Goal: Information Seeking & Learning: Learn about a topic

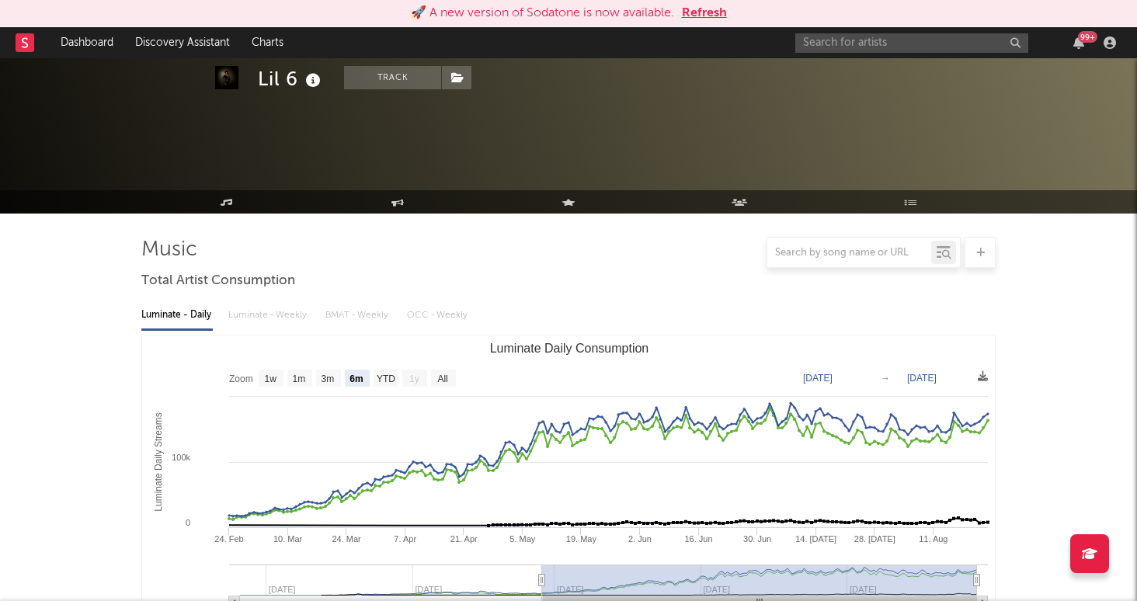
select select "6m"
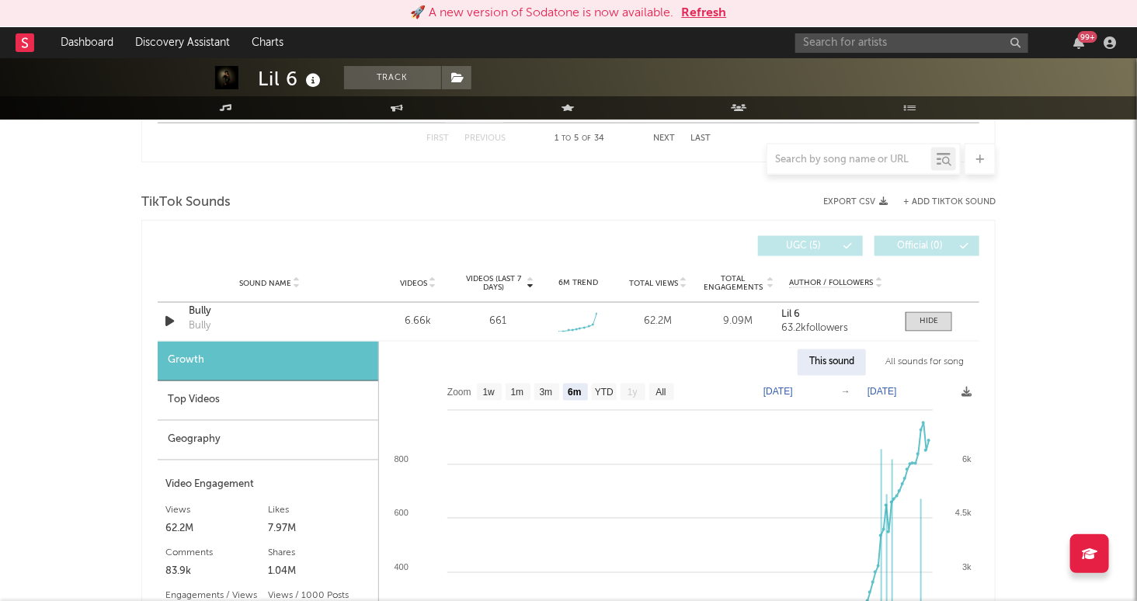
scroll to position [991, 0]
click at [871, 43] on input "text" at bounding box center [911, 42] width 233 height 19
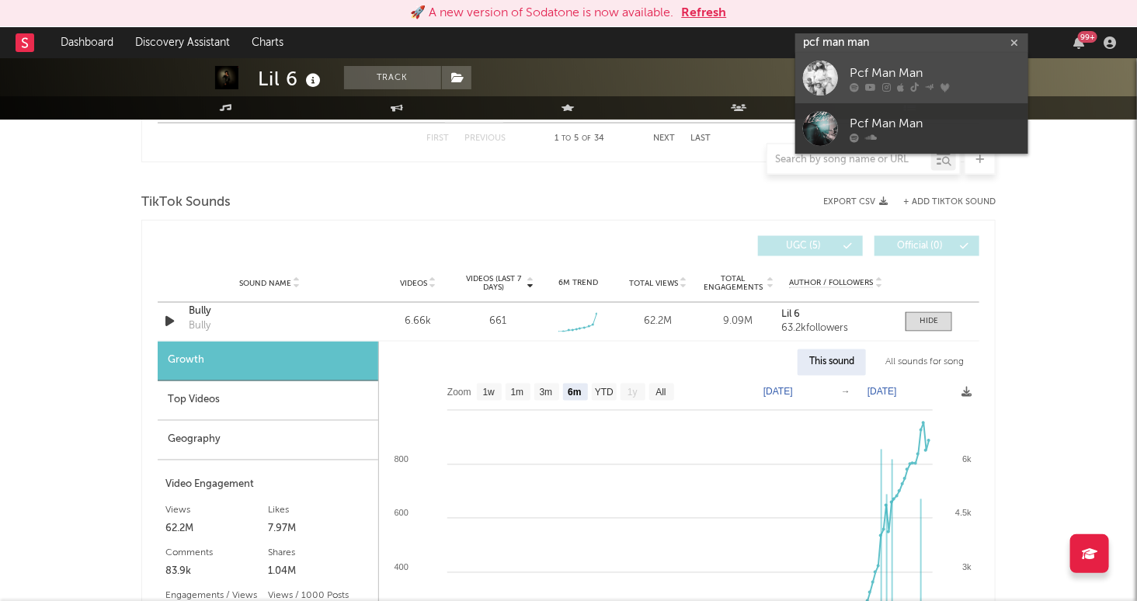
type input "pcf man man"
click at [943, 80] on div "Pcf Man Man" at bounding box center [935, 73] width 171 height 19
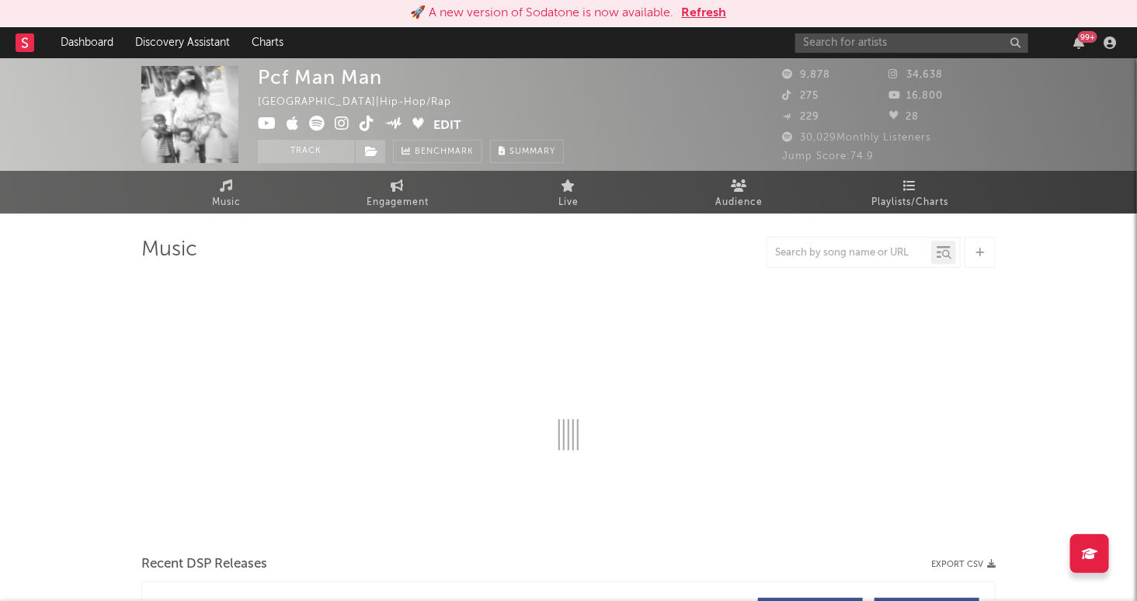
select select "6m"
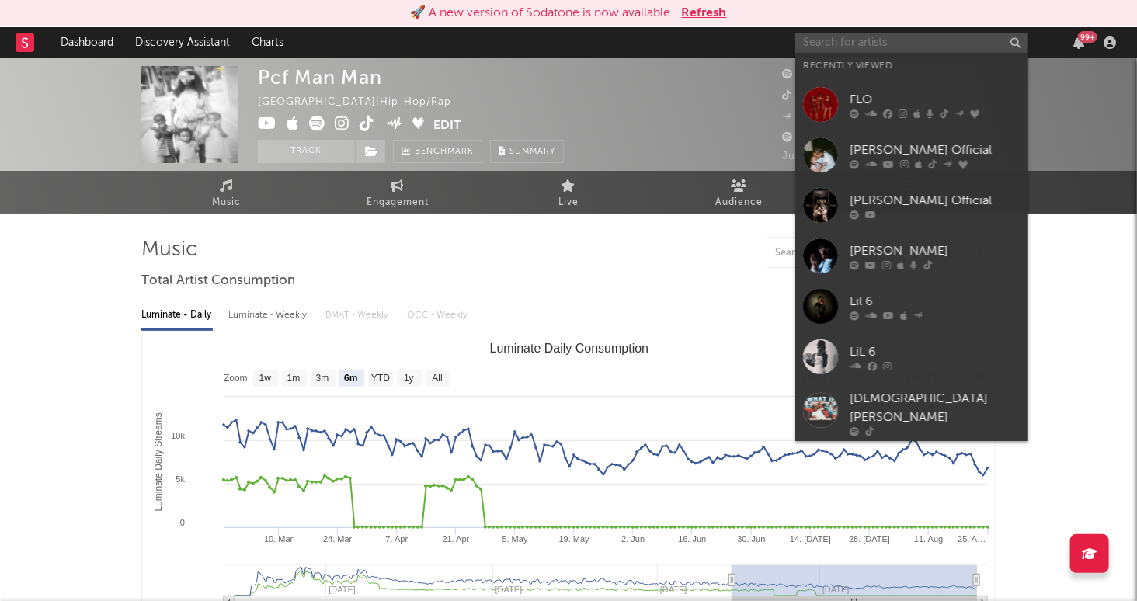
click at [918, 36] on input "text" at bounding box center [911, 42] width 233 height 19
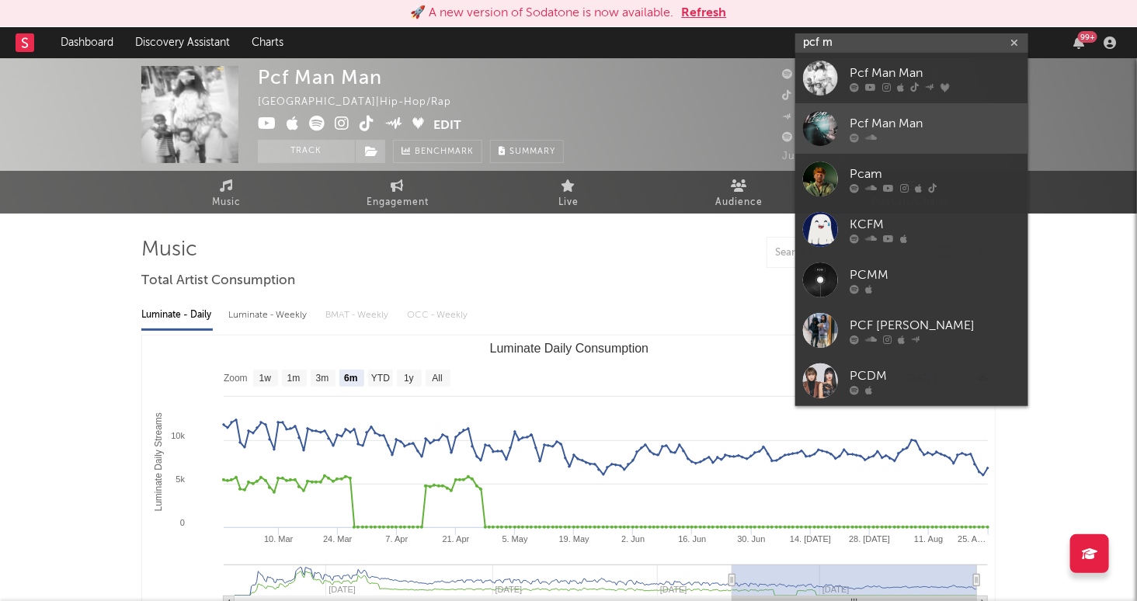
type input "pcf m"
click at [968, 129] on div "Pcf Man Man" at bounding box center [935, 124] width 171 height 19
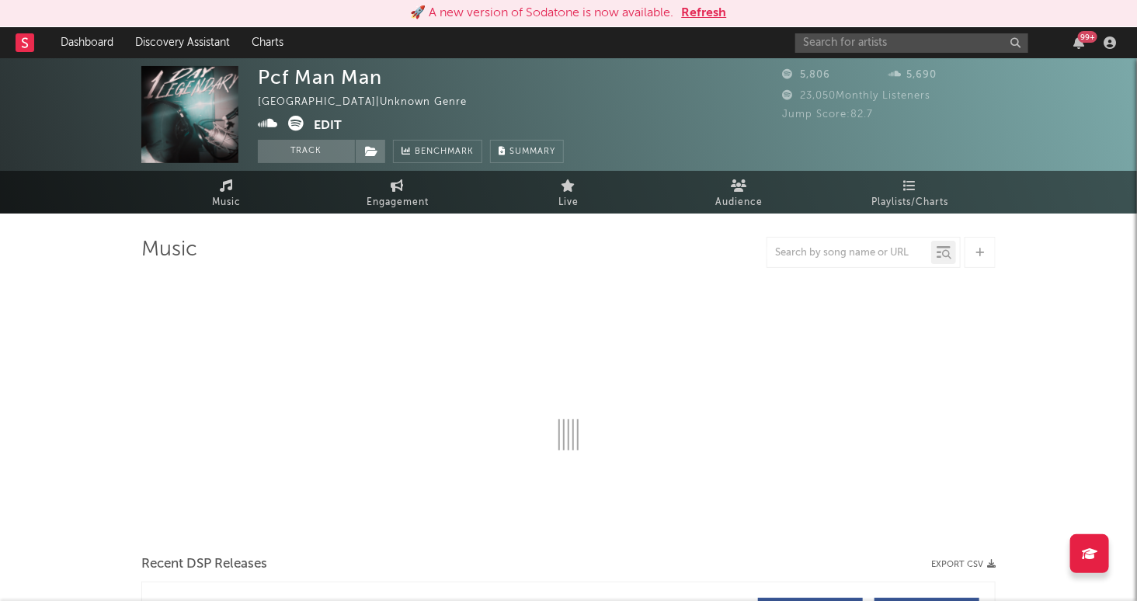
select select "6m"
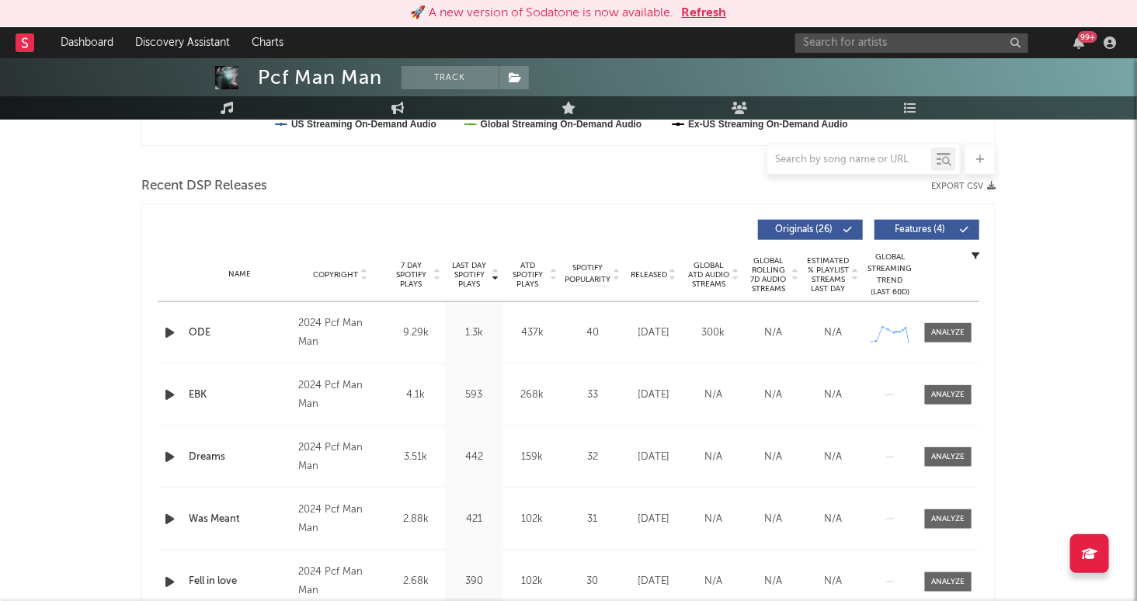
scroll to position [507, 0]
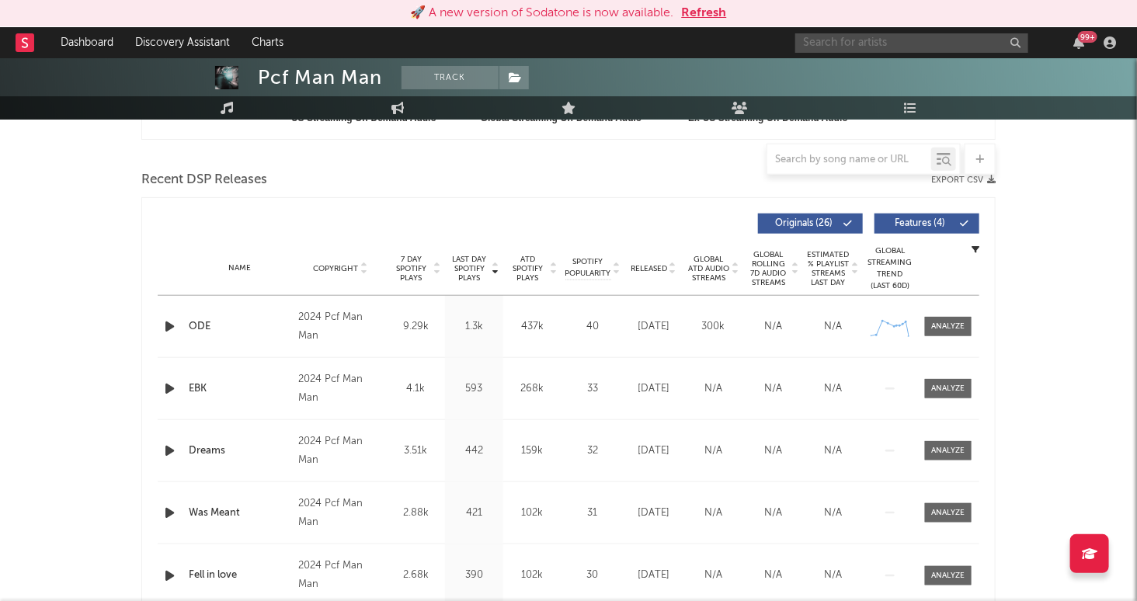
click at [881, 39] on input "text" at bounding box center [911, 42] width 233 height 19
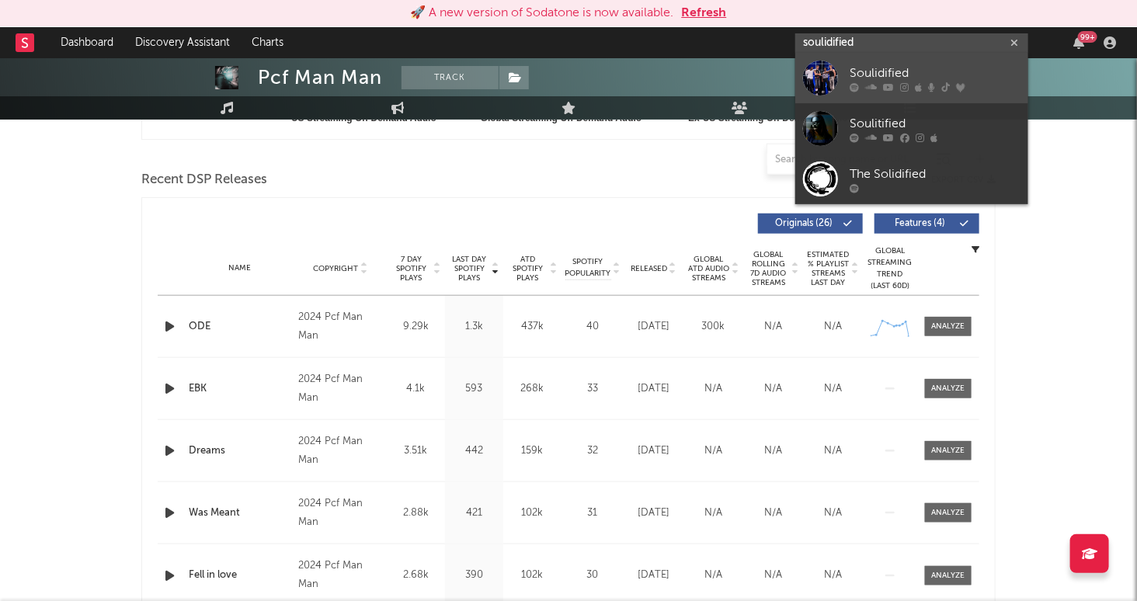
type input "soulidified"
click at [958, 68] on div "Soulidified" at bounding box center [935, 73] width 171 height 19
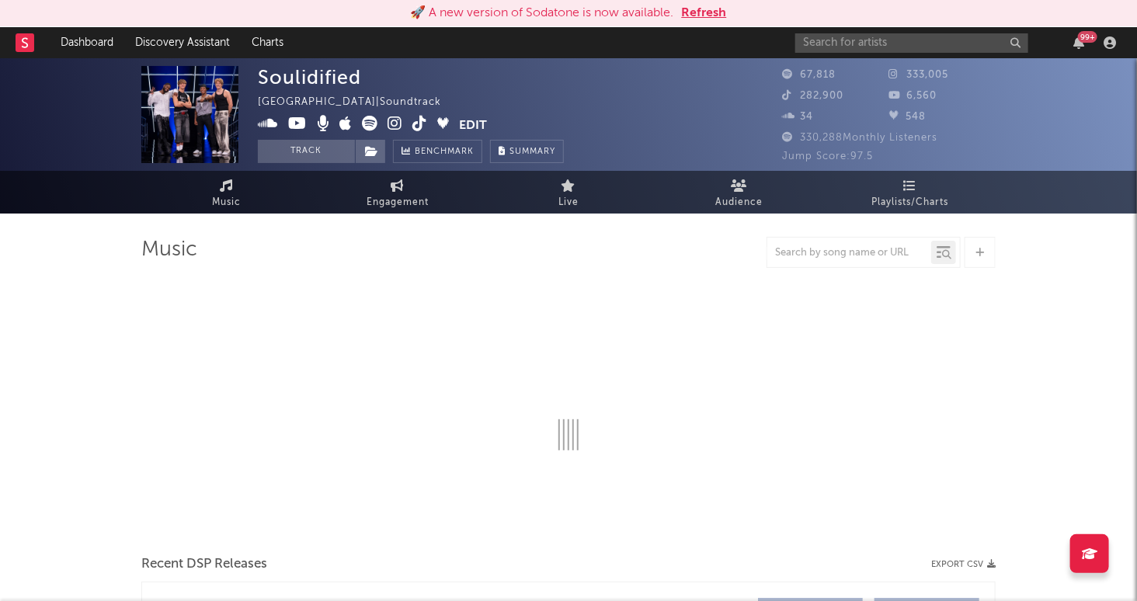
select select "1w"
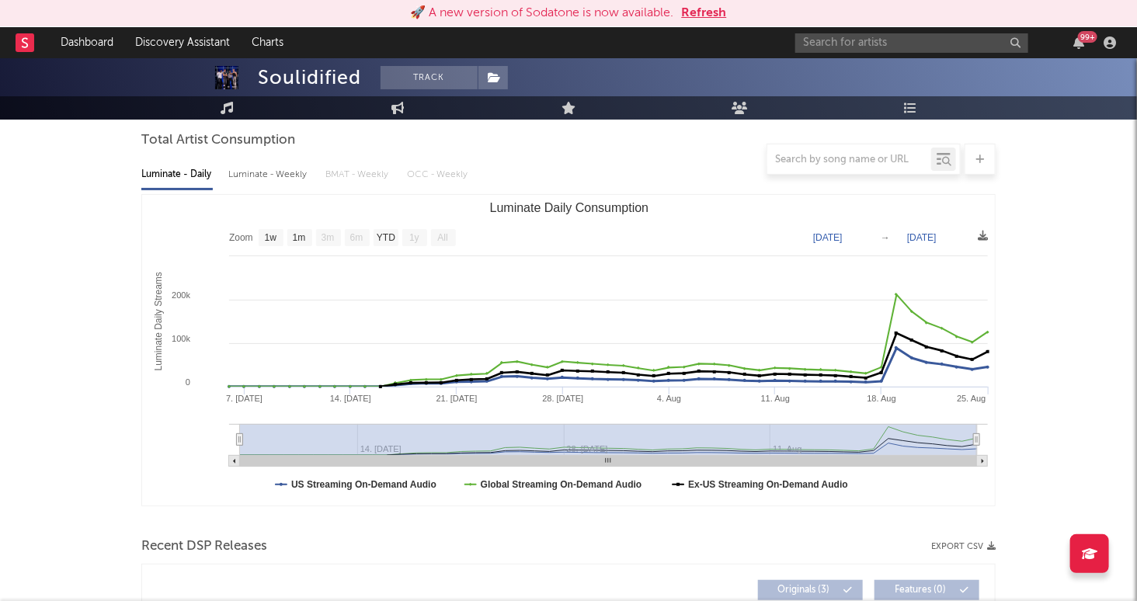
scroll to position [160, 0]
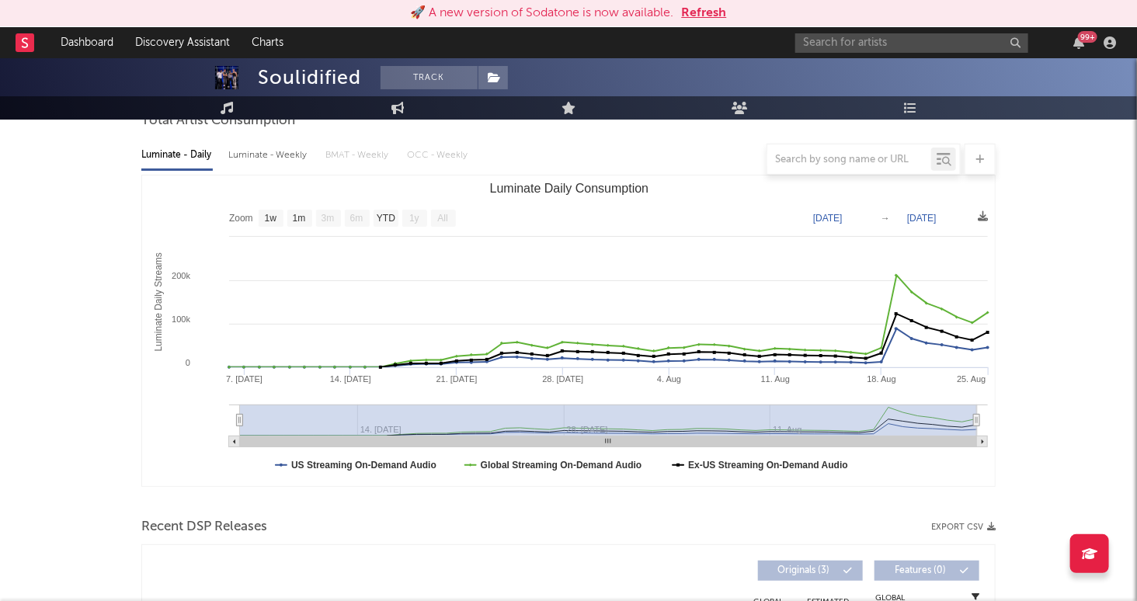
click at [892, 50] on input "text" at bounding box center [911, 42] width 233 height 19
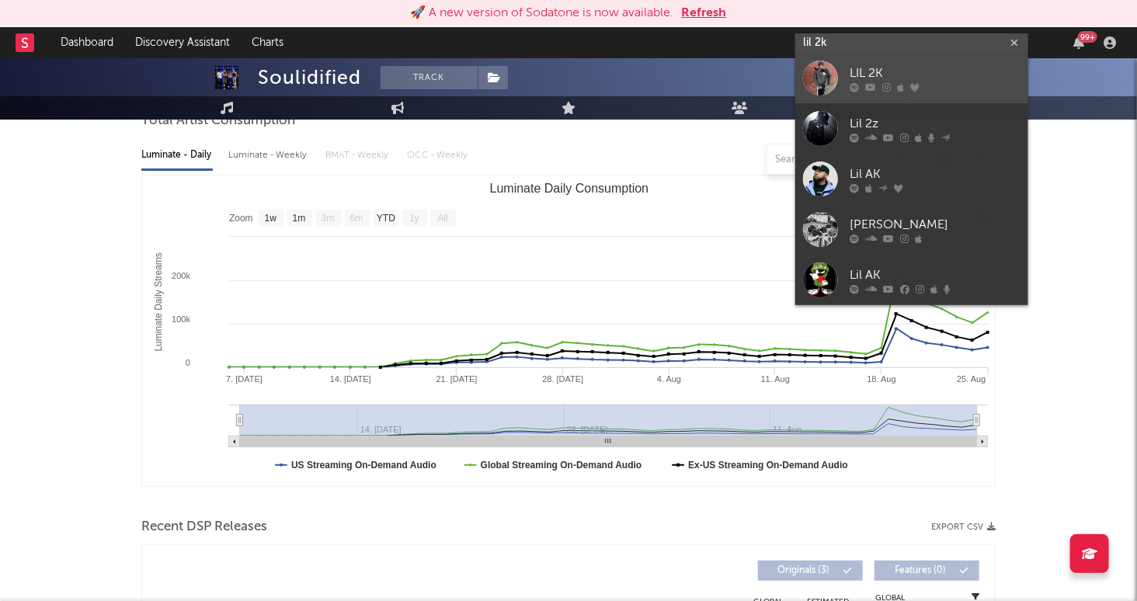
type input "lil 2k"
click at [954, 74] on div "LIL 2K" at bounding box center [935, 73] width 171 height 19
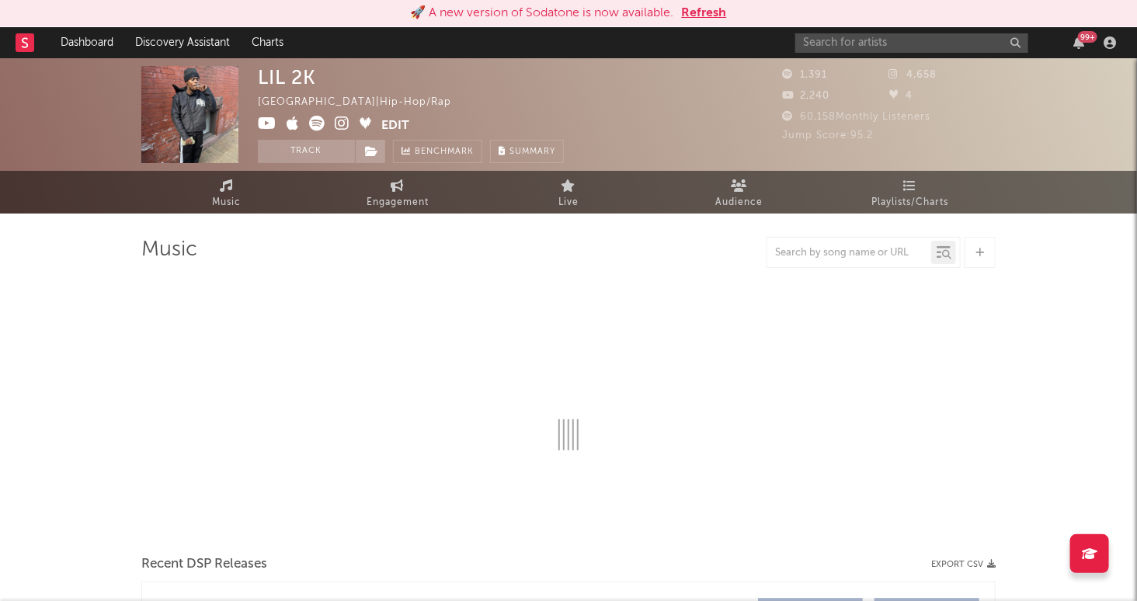
select select "6m"
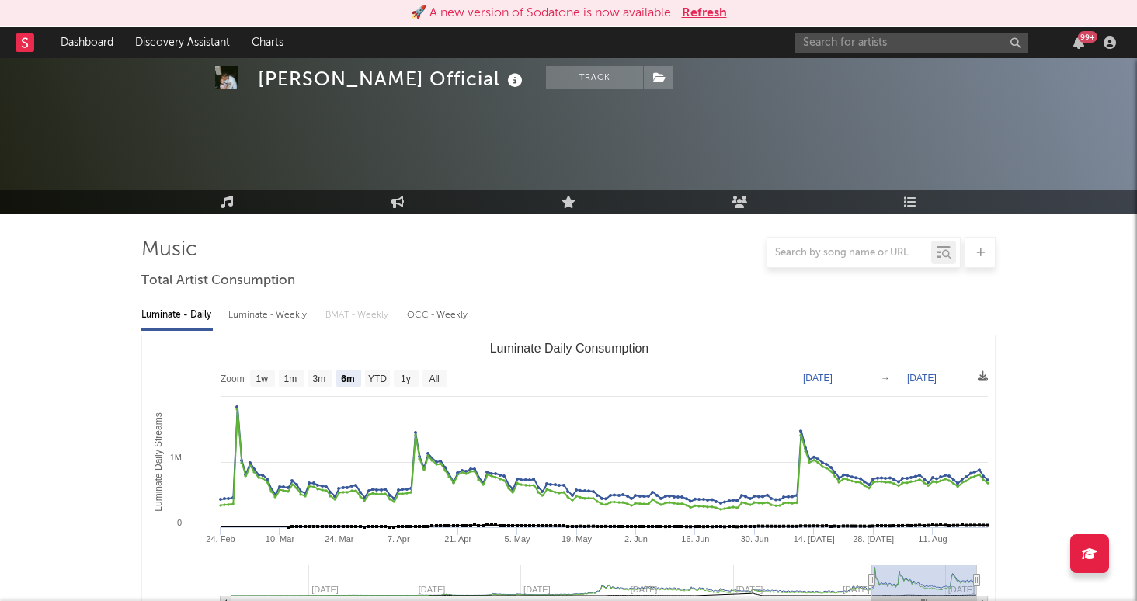
select select "6m"
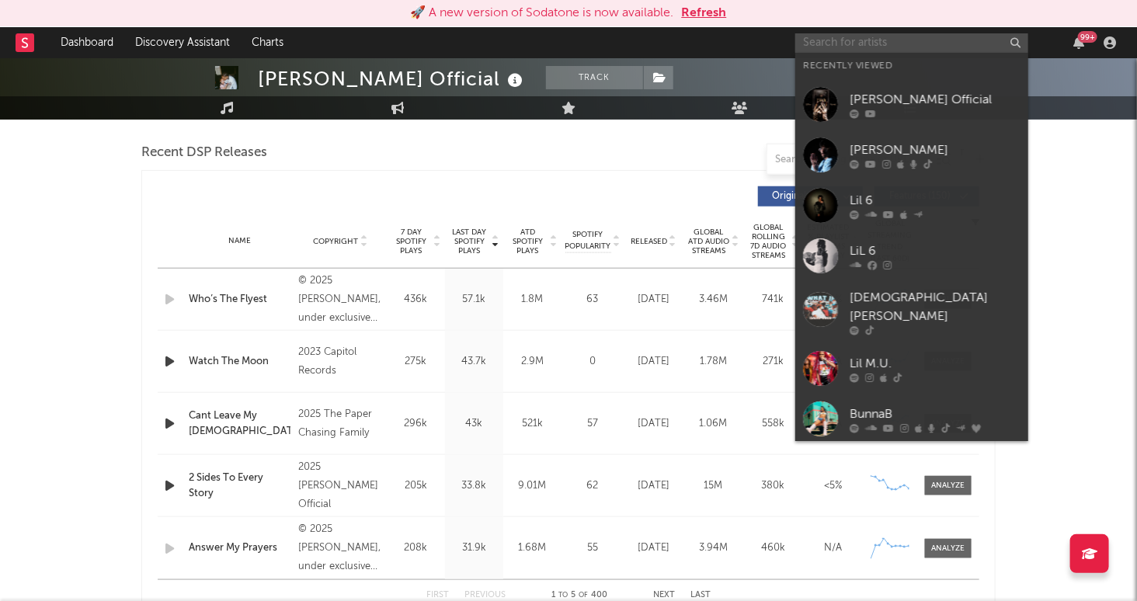
click at [828, 49] on input "text" at bounding box center [911, 42] width 233 height 19
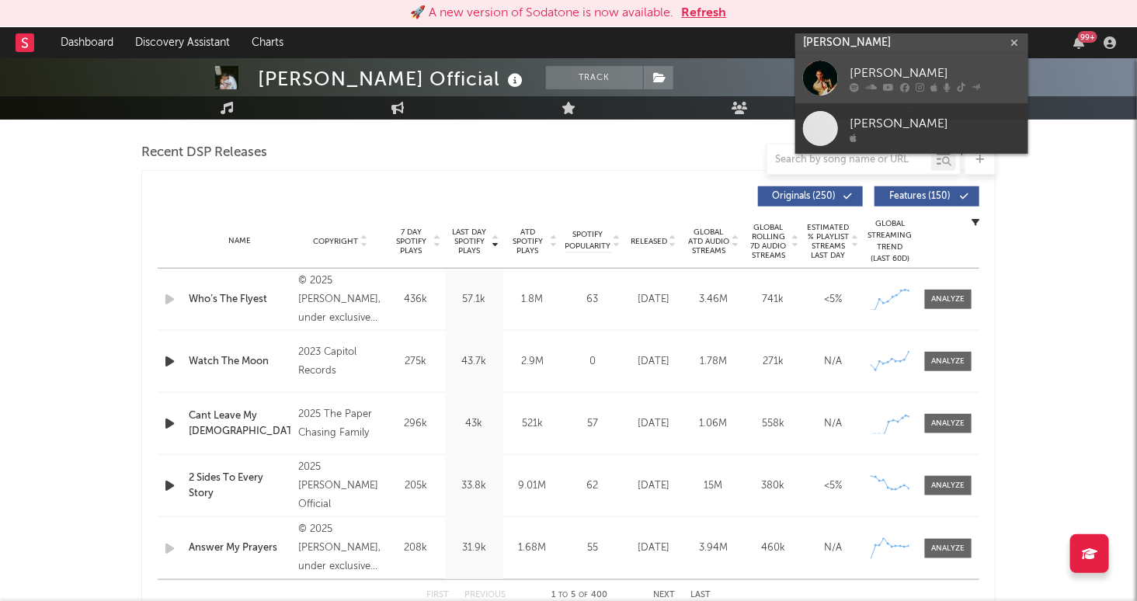
type input "jordan hawkin"
click at [965, 78] on div "Jordan Hawkins" at bounding box center [935, 73] width 171 height 19
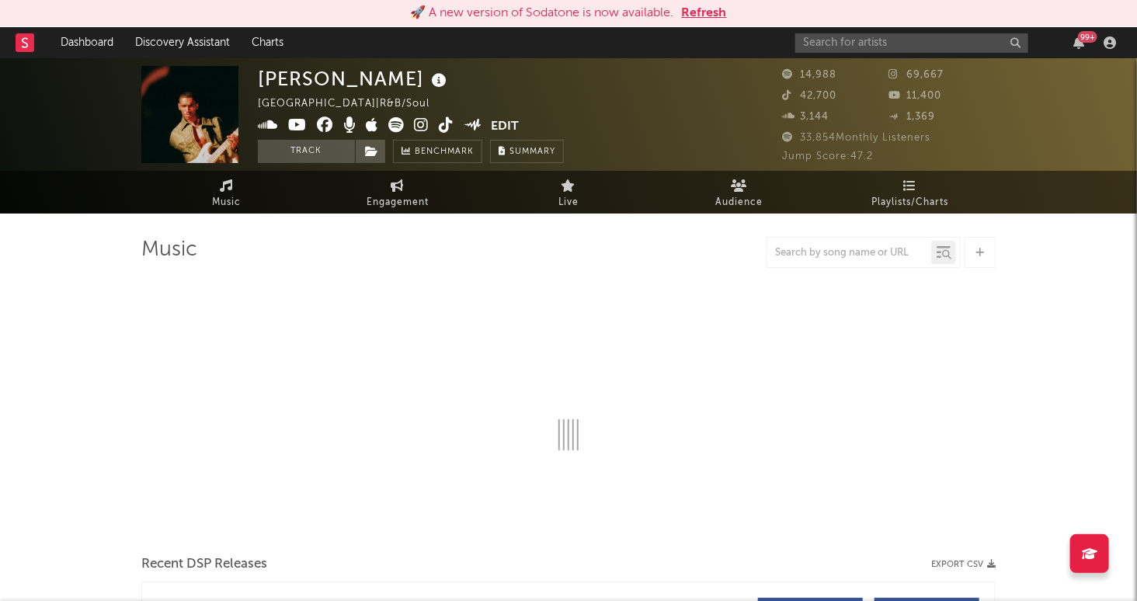
select select "6m"
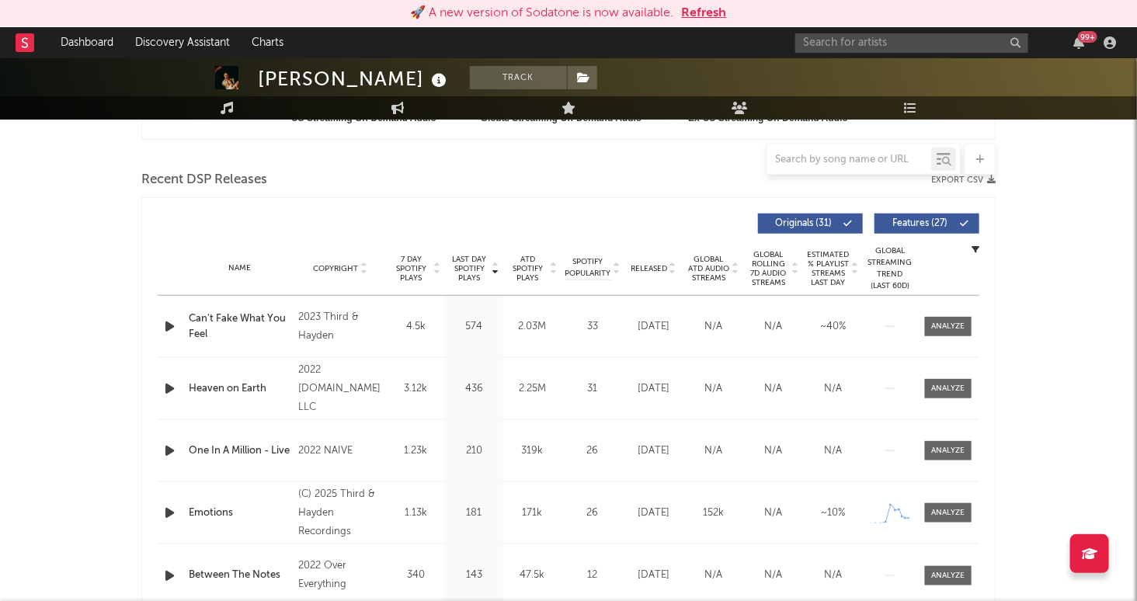
scroll to position [516, 0]
